Goal: Information Seeking & Learning: Learn about a topic

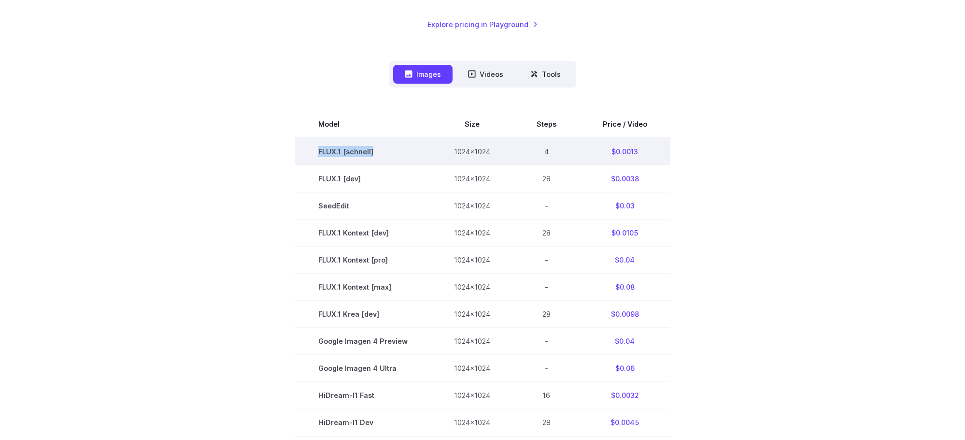
drag, startPoint x: 315, startPoint y: 150, endPoint x: 395, endPoint y: 151, distance: 79.7
click at [395, 151] on td "FLUX.1 [schnell]" at bounding box center [363, 152] width 136 height 28
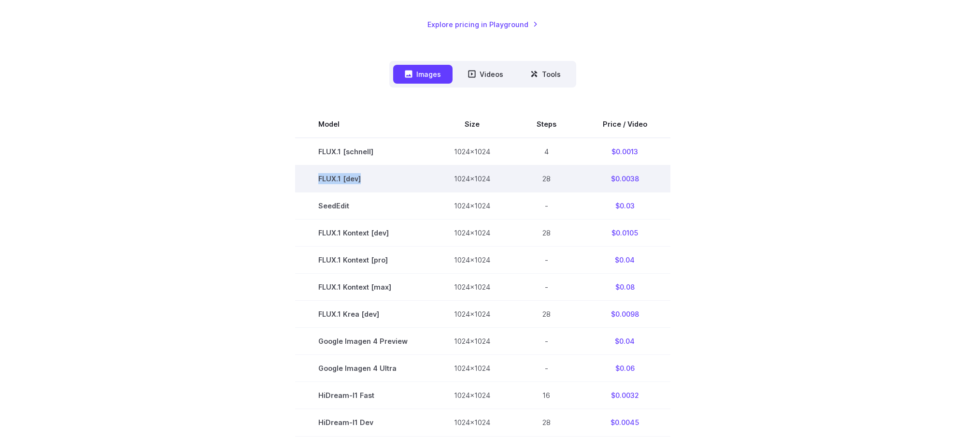
drag, startPoint x: 320, startPoint y: 180, endPoint x: 401, endPoint y: 186, distance: 80.9
click at [400, 186] on td "FLUX.1 [dev]" at bounding box center [363, 178] width 136 height 27
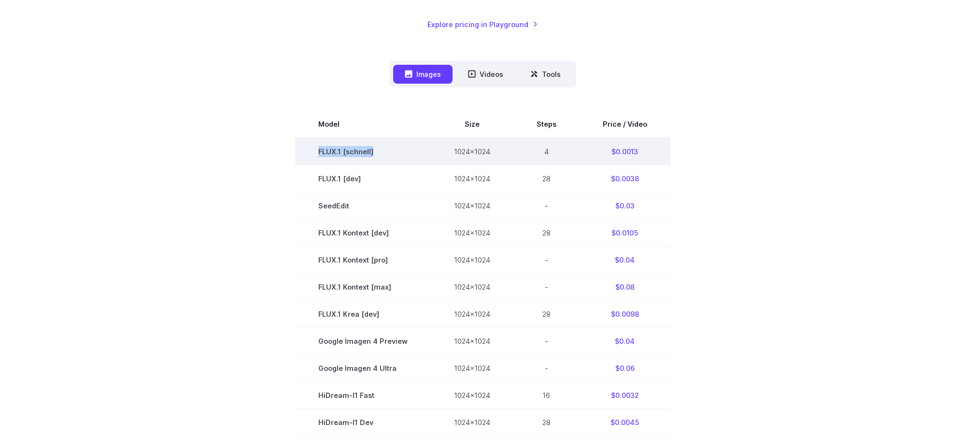
drag, startPoint x: 316, startPoint y: 153, endPoint x: 396, endPoint y: 150, distance: 79.8
click at [396, 150] on td "FLUX.1 [schnell]" at bounding box center [363, 152] width 136 height 28
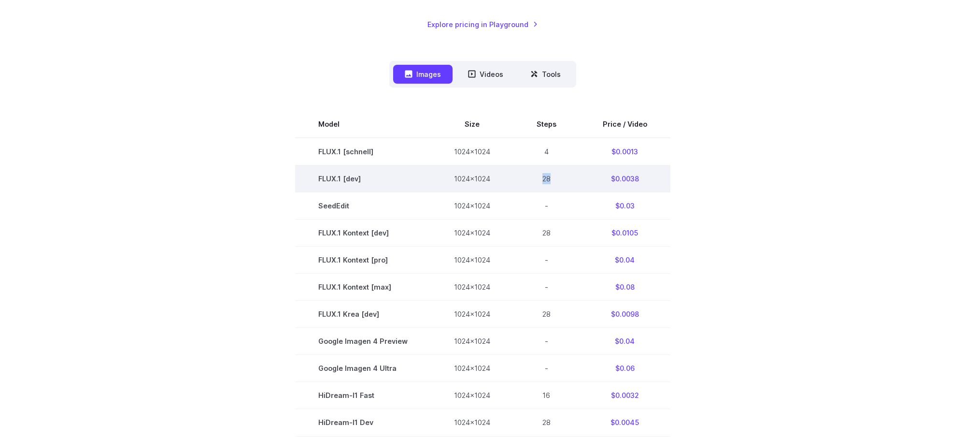
drag, startPoint x: 557, startPoint y: 179, endPoint x: 529, endPoint y: 179, distance: 27.5
click at [529, 179] on td "28" at bounding box center [547, 178] width 66 height 27
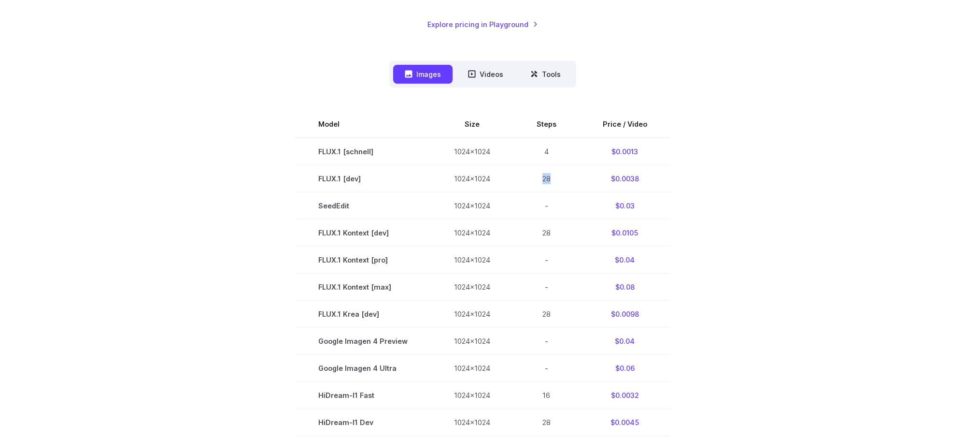
click at [488, 85] on nav "Images Videos Tools ****** ****** *****" at bounding box center [482, 74] width 187 height 27
click at [492, 71] on button "Videos" at bounding box center [486, 74] width 58 height 19
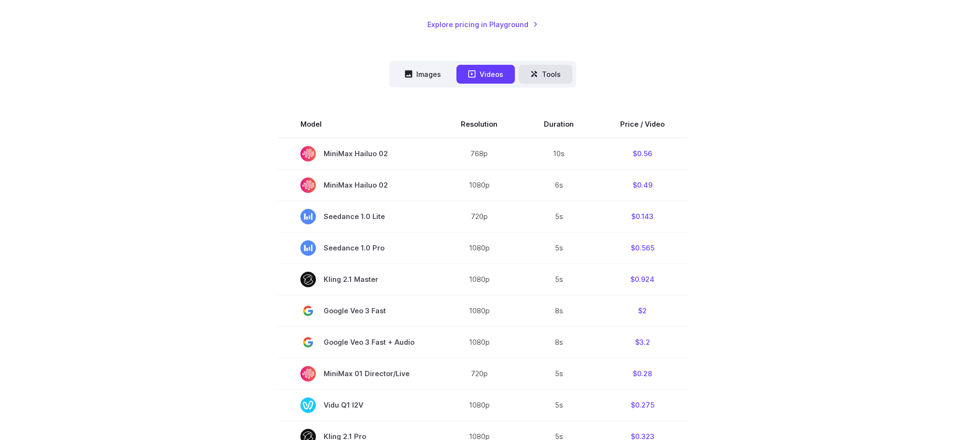
click at [551, 74] on button "Tools" at bounding box center [546, 74] width 54 height 19
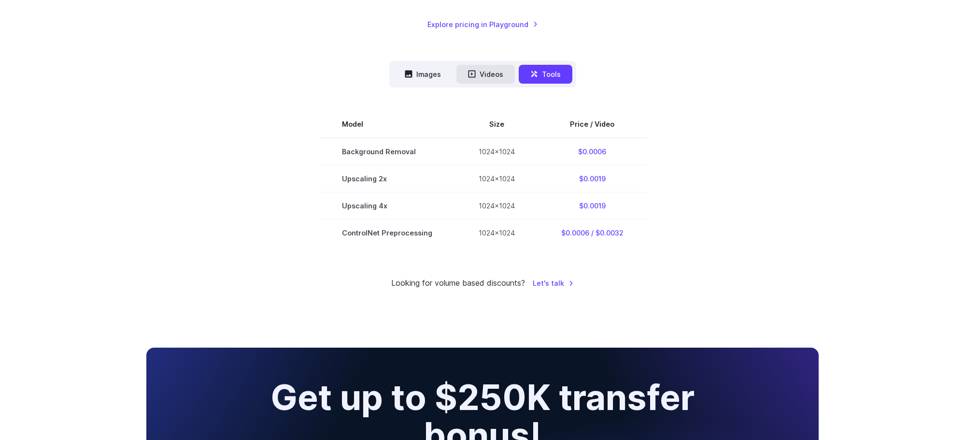
click at [477, 79] on button "Videos" at bounding box center [486, 74] width 58 height 19
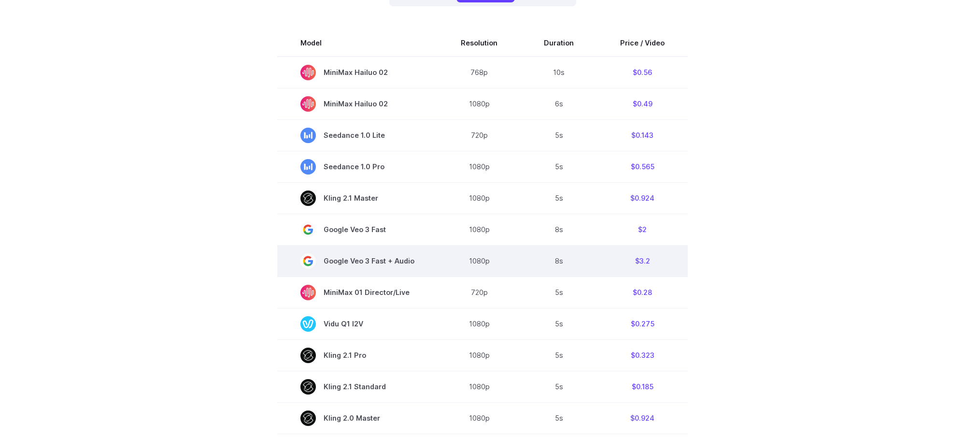
scroll to position [301, 0]
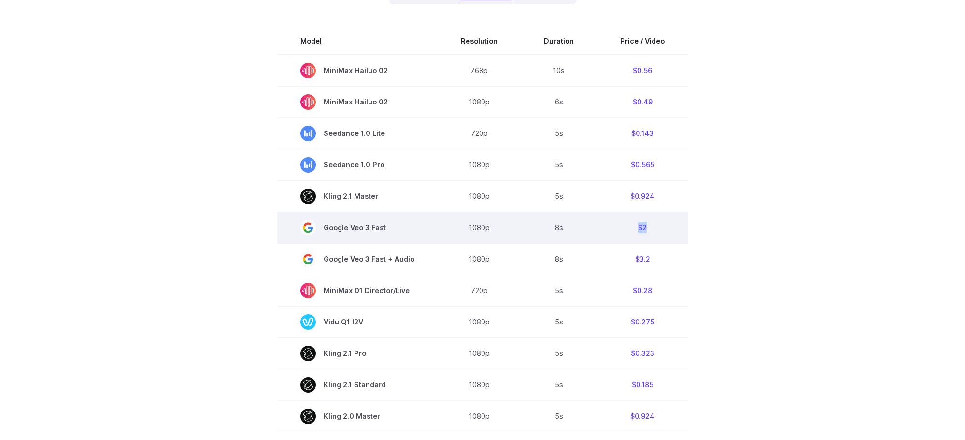
drag, startPoint x: 632, startPoint y: 225, endPoint x: 669, endPoint y: 229, distance: 37.0
click at [669, 229] on td "$2" at bounding box center [642, 227] width 91 height 31
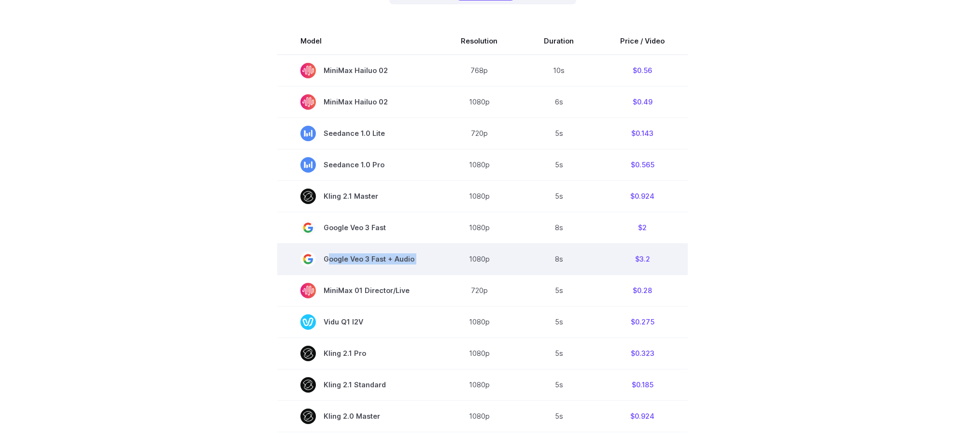
drag, startPoint x: 323, startPoint y: 258, endPoint x: 551, endPoint y: 259, distance: 228.5
click at [463, 259] on tr "Google Veo 3 Fast + Audio 1080p 8s $3.2" at bounding box center [482, 259] width 411 height 31
